Goal: Task Accomplishment & Management: Complete application form

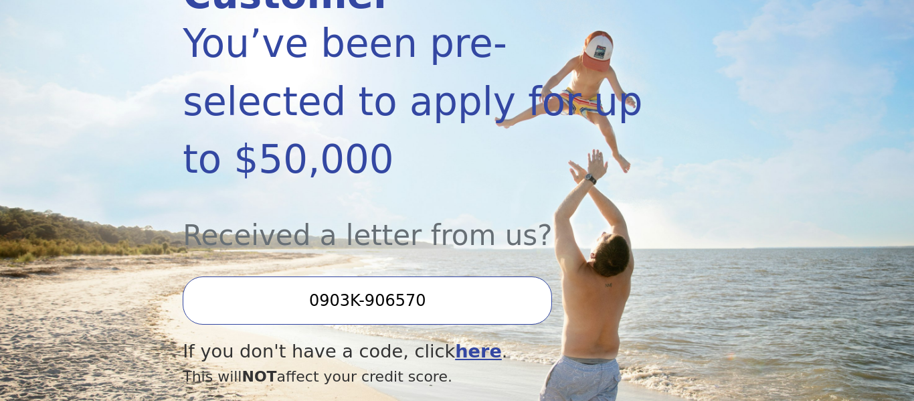
scroll to position [251, 0]
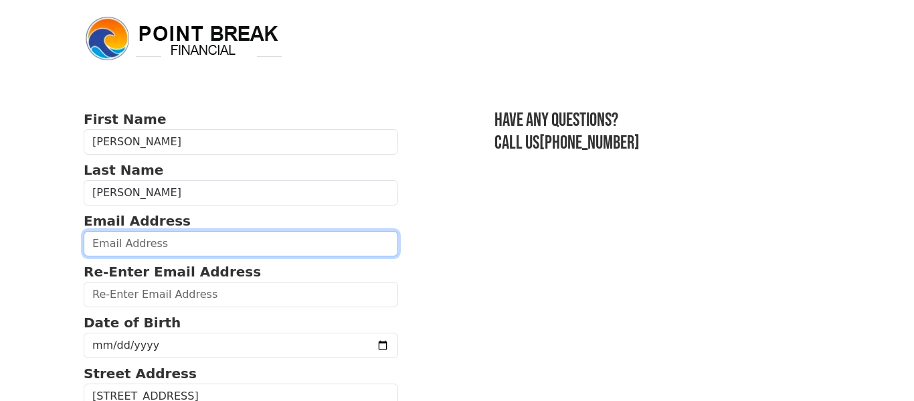
click at [100, 245] on input "email" at bounding box center [241, 243] width 314 height 25
type input "[PERSON_NAME][EMAIL_ADDRESS][PERSON_NAME][DOMAIN_NAME]"
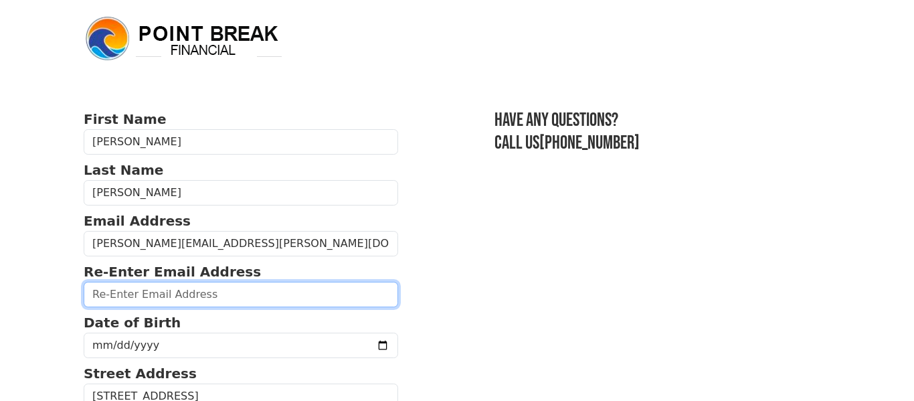
click at [188, 302] on input "email" at bounding box center [241, 294] width 314 height 25
type input "[PERSON_NAME][EMAIL_ADDRESS][PERSON_NAME][DOMAIN_NAME]"
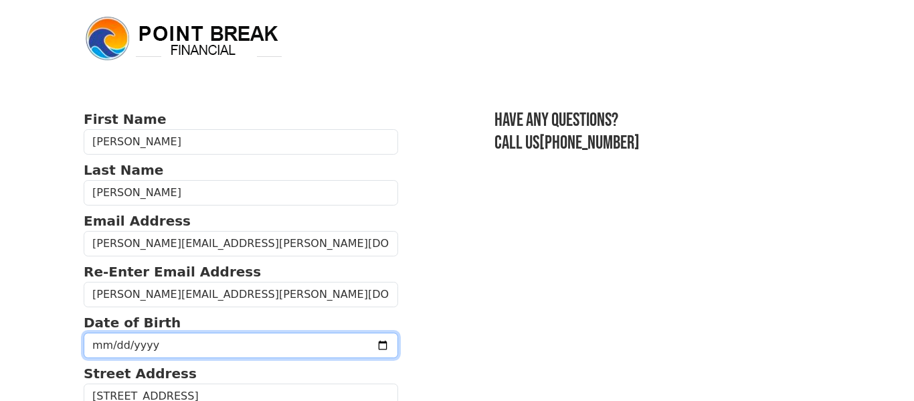
click at [117, 344] on input "date" at bounding box center [241, 344] width 314 height 25
click at [92, 347] on input "date" at bounding box center [241, 344] width 314 height 25
type input "[DATE]"
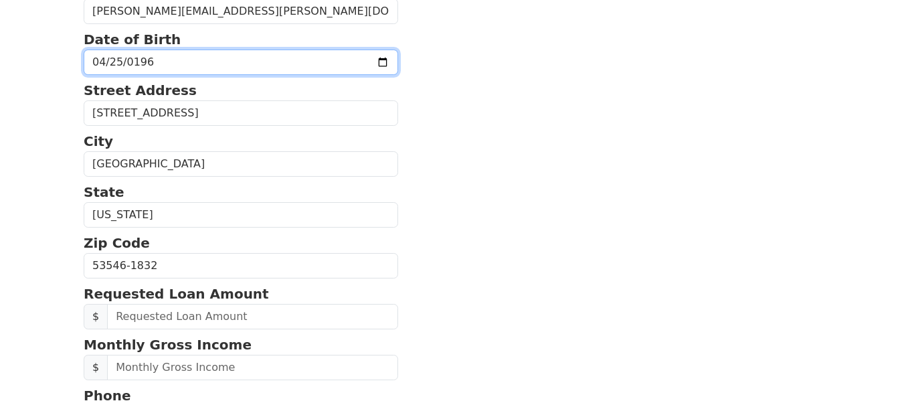
scroll to position [284, 0]
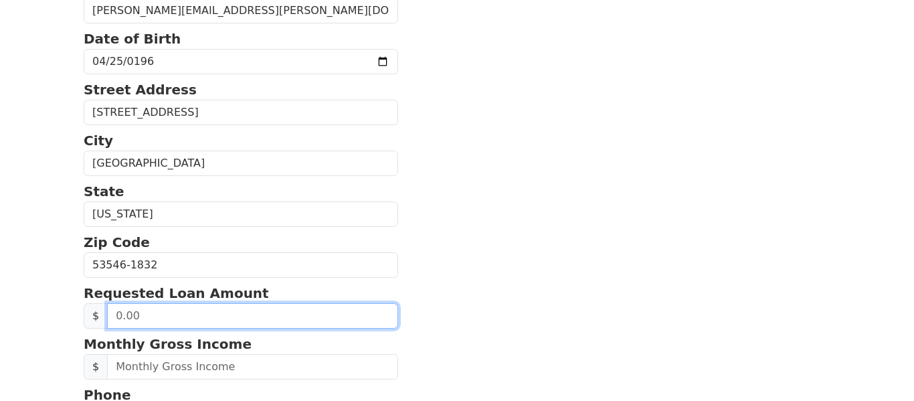
click at [127, 316] on input "text" at bounding box center [252, 315] width 291 height 25
type input "30,000.00"
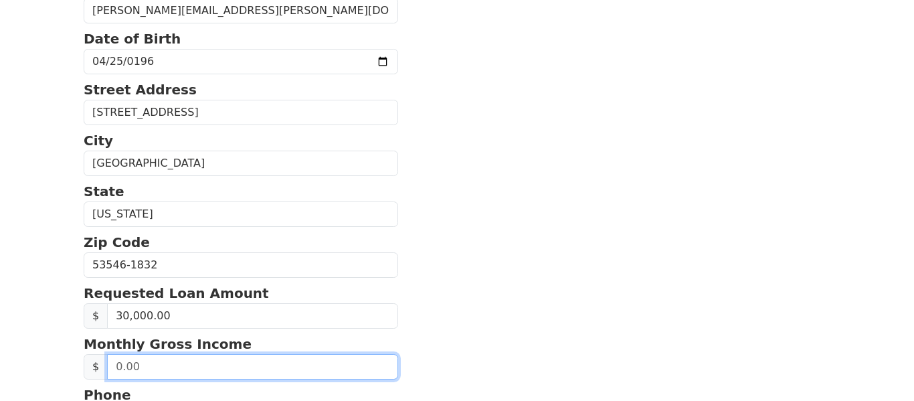
click at [128, 367] on input "text" at bounding box center [252, 366] width 291 height 25
type input "180,650.00"
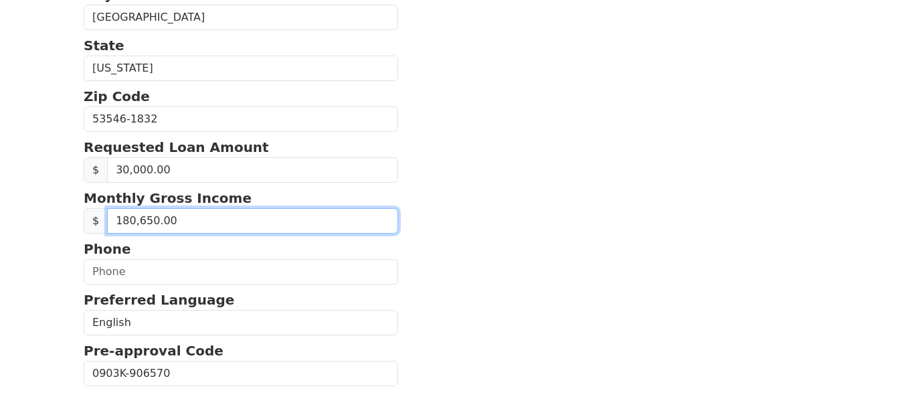
scroll to position [447, 0]
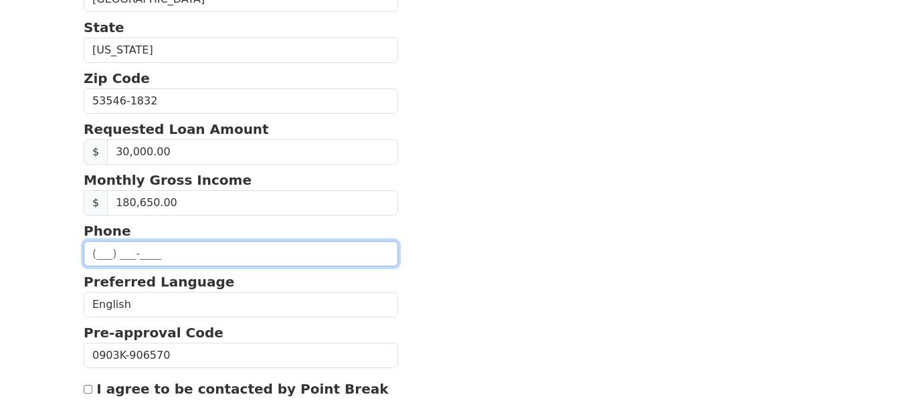
click at [102, 253] on input "text" at bounding box center [241, 253] width 314 height 25
type input "[PHONE_NUMBER]"
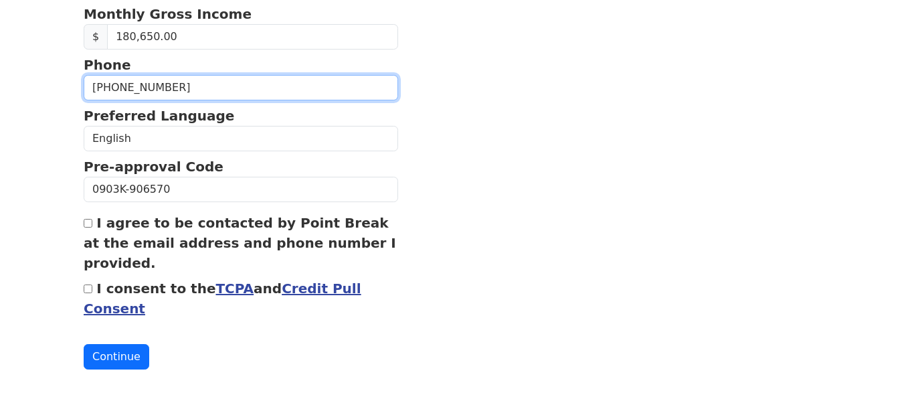
scroll to position [622, 0]
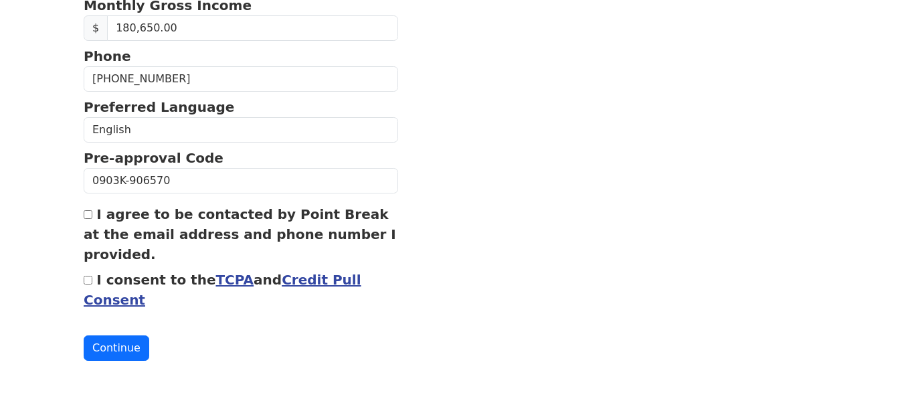
click at [87, 215] on input "I agree to be contacted by Point Break at the email address and phone number I …" at bounding box center [88, 214] width 9 height 9
checkbox input "true"
click at [90, 282] on input "I consent to the TCPA and Credit Pull Consent" at bounding box center [88, 280] width 9 height 9
checkbox input "true"
click at [105, 344] on button "Continue" at bounding box center [117, 347] width 66 height 25
